Goal: Task Accomplishment & Management: Manage account settings

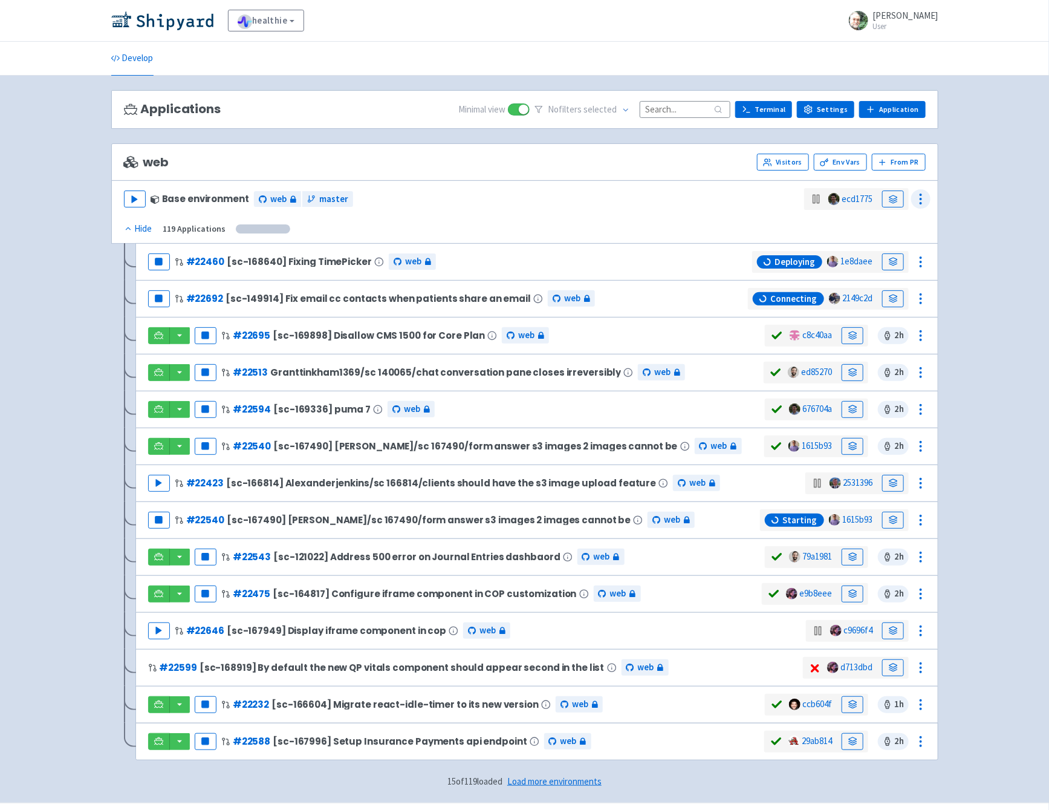
click at [921, 203] on circle at bounding box center [920, 203] width 1 height 1
click at [877, 241] on span "Configure" at bounding box center [876, 247] width 80 height 17
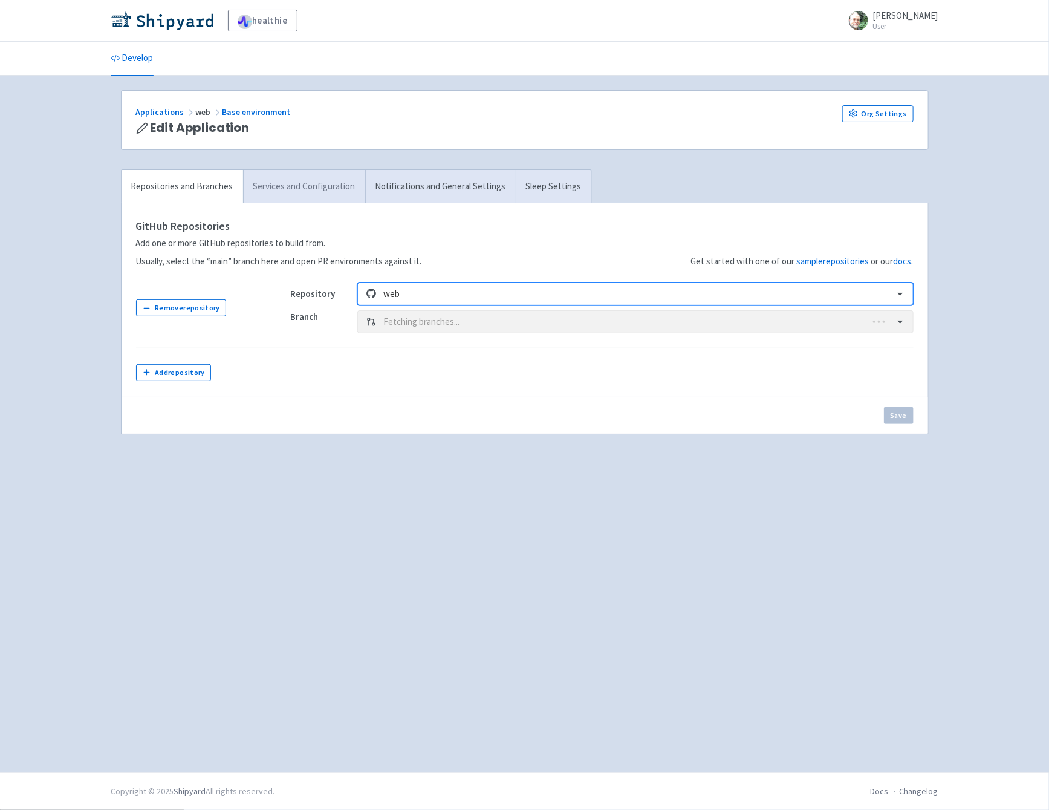
click at [303, 178] on link "Services and Configuration" at bounding box center [304, 186] width 122 height 33
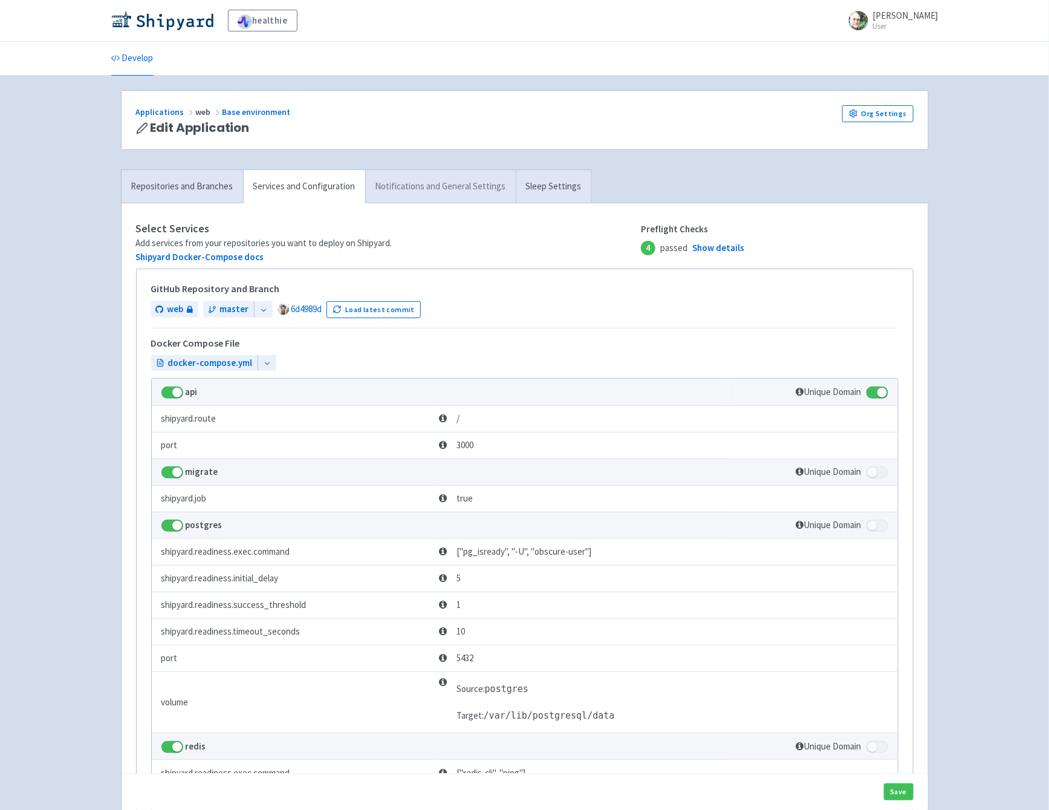
click at [453, 192] on link "Notifications and General Settings" at bounding box center [440, 186] width 151 height 33
